Goal: Information Seeking & Learning: Learn about a topic

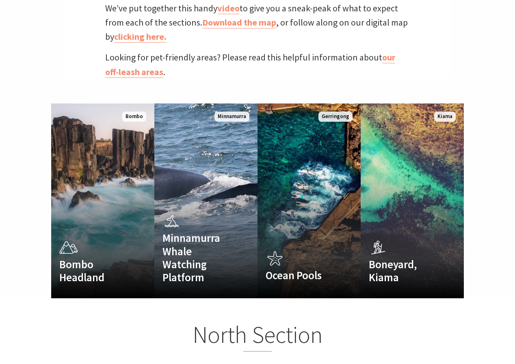
scroll to position [538, 0]
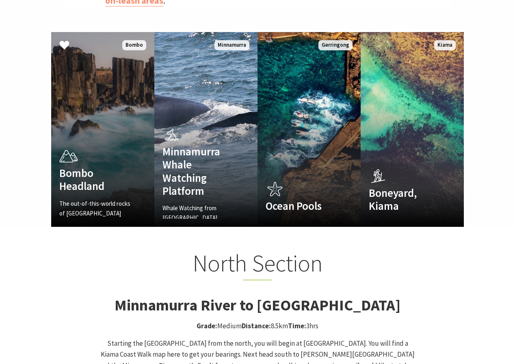
click at [125, 131] on link "Bombo Headland The out-of-this-world rocks of Bombo Headland Read More Bombo" at bounding box center [102, 129] width 103 height 195
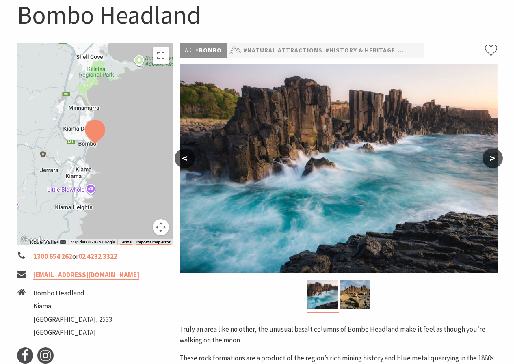
scroll to position [87, 0]
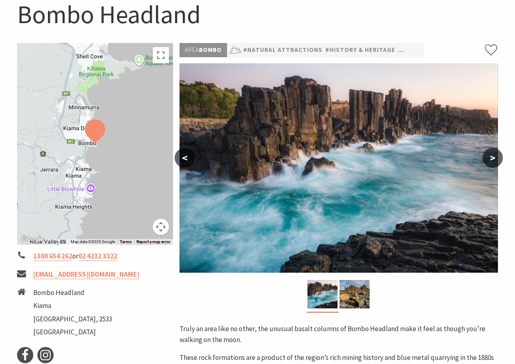
click at [491, 150] on button ">" at bounding box center [493, 157] width 20 height 19
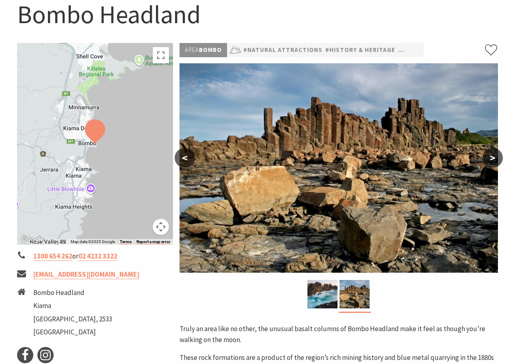
click at [189, 160] on button "<" at bounding box center [185, 157] width 20 height 19
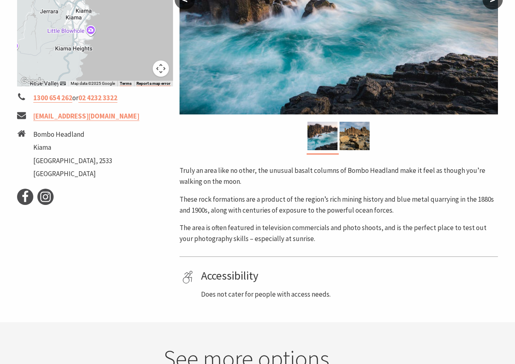
scroll to position [263, 0]
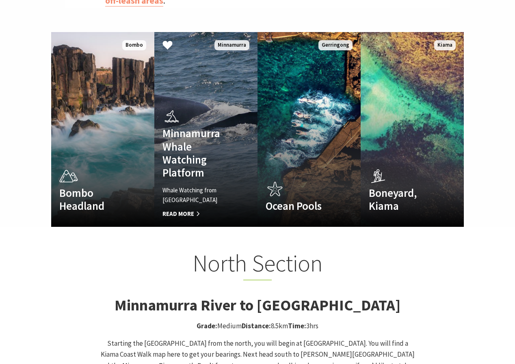
click at [221, 156] on h4 "Minnamurra Whale Watching Platform" at bounding box center [197, 153] width 71 height 53
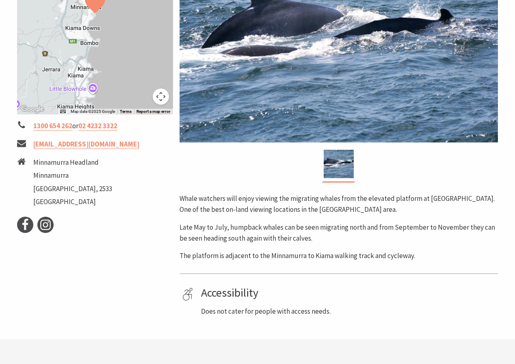
scroll to position [218, 0]
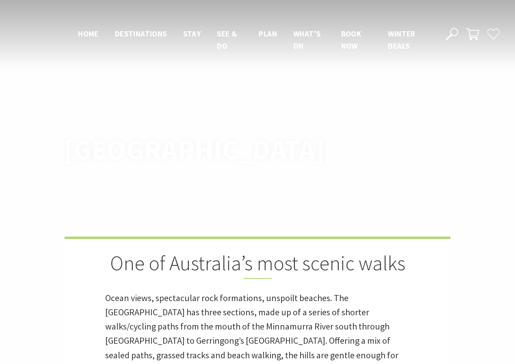
scroll to position [538, 0]
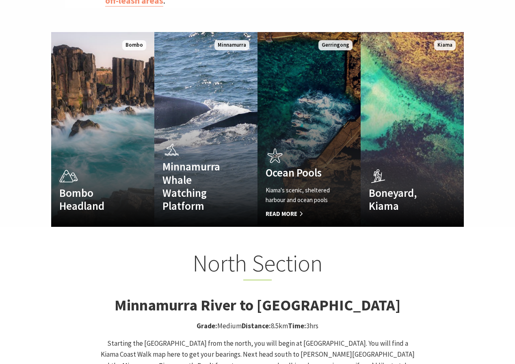
click at [301, 146] on div "Ocean Pools Kiama's scenic, sheltered harbour and ocean pools Read More" at bounding box center [302, 182] width 88 height 73
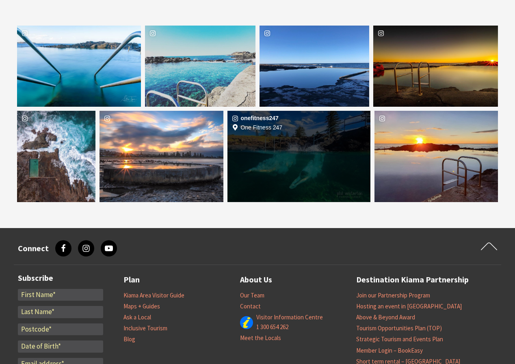
scroll to position [1309, 0]
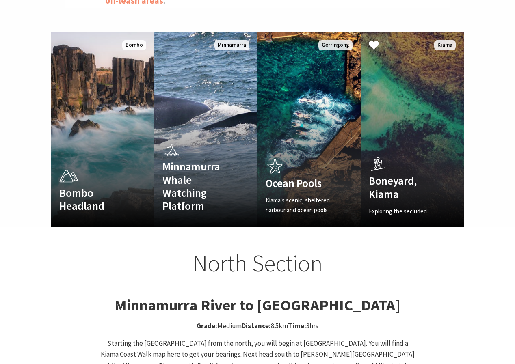
scroll to position [230, 513]
click at [420, 119] on link "Boneyard, Kiama Exploring the secluded beauty of Boneyard Read More Kiama" at bounding box center [412, 129] width 103 height 195
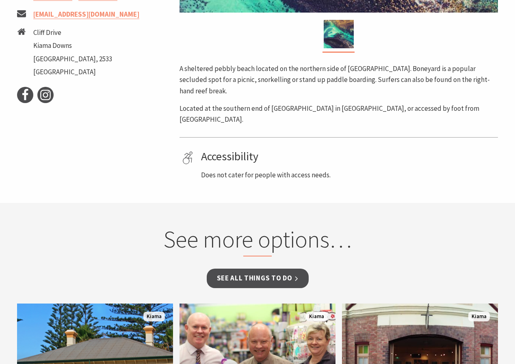
scroll to position [361, 0]
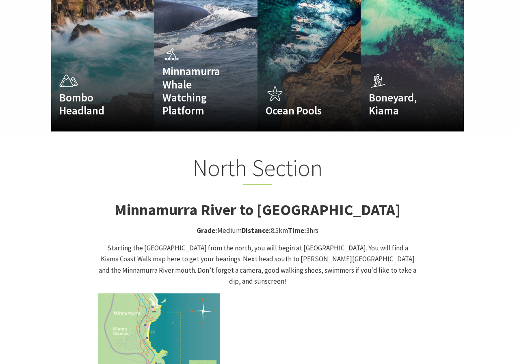
scroll to position [637, 0]
